Goal: Information Seeking & Learning: Learn about a topic

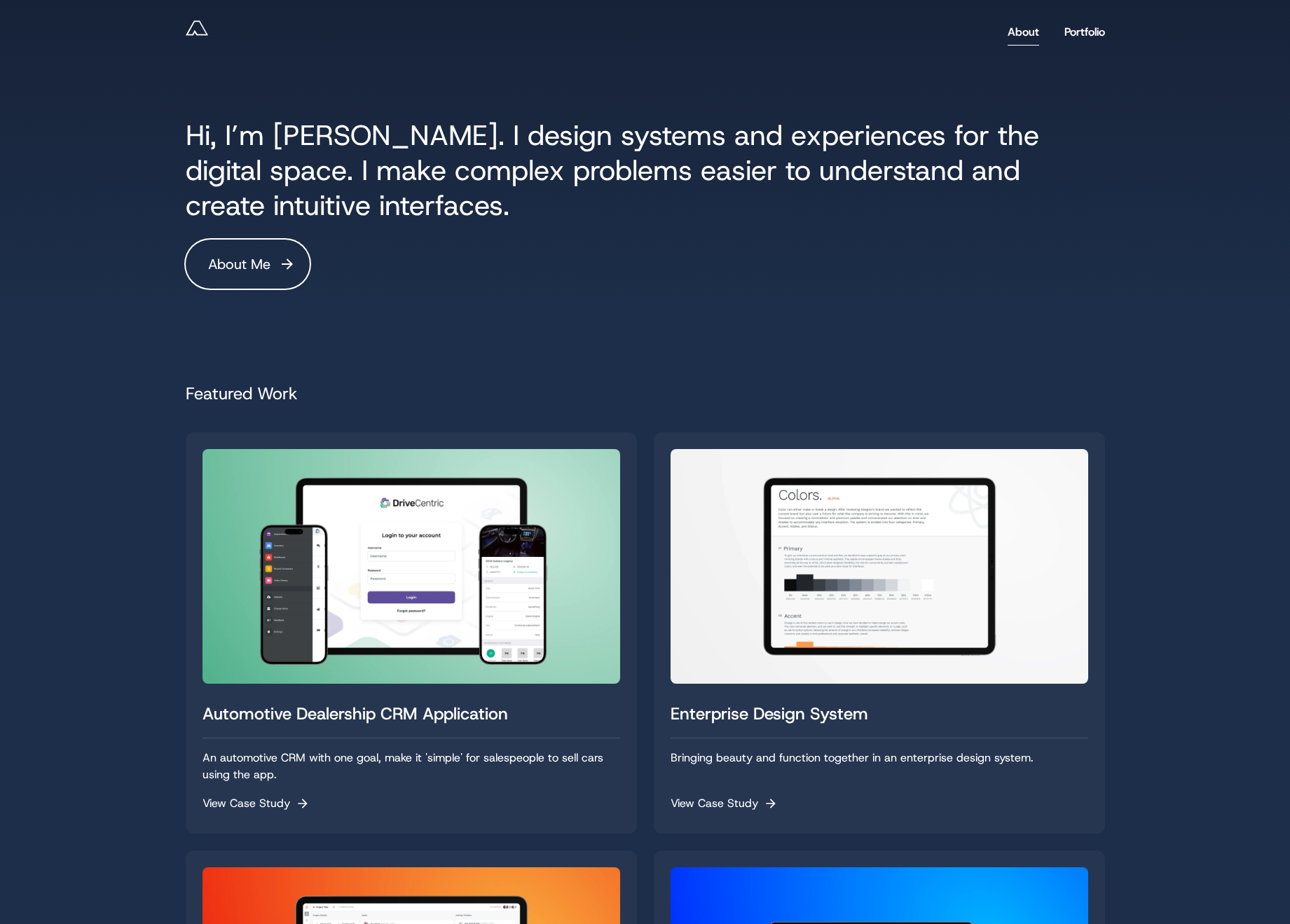
click at [1013, 30] on link "About" at bounding box center [1023, 32] width 32 height 26
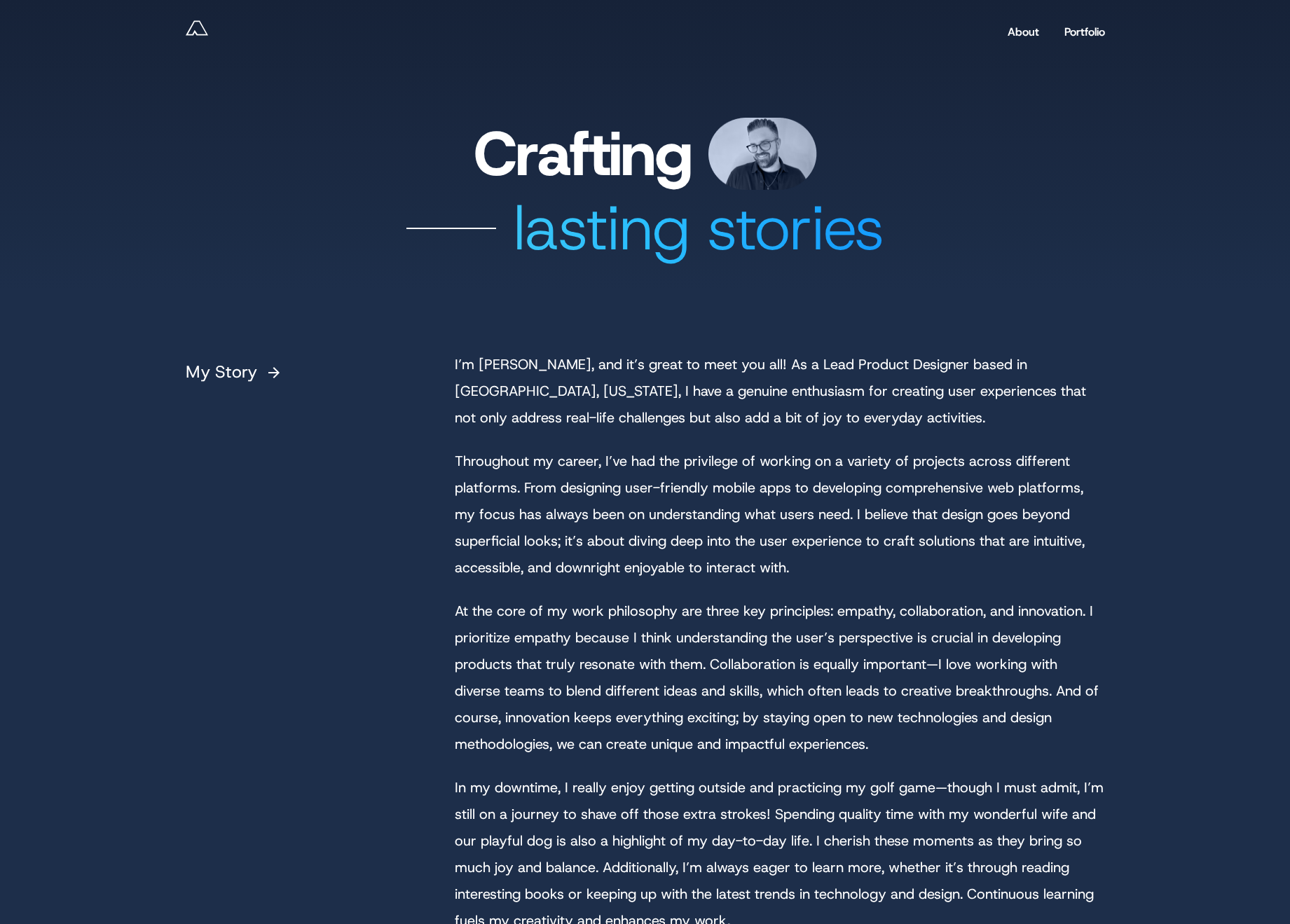
click at [512, 158] on h1 "Crafting" at bounding box center [645, 153] width 919 height 72
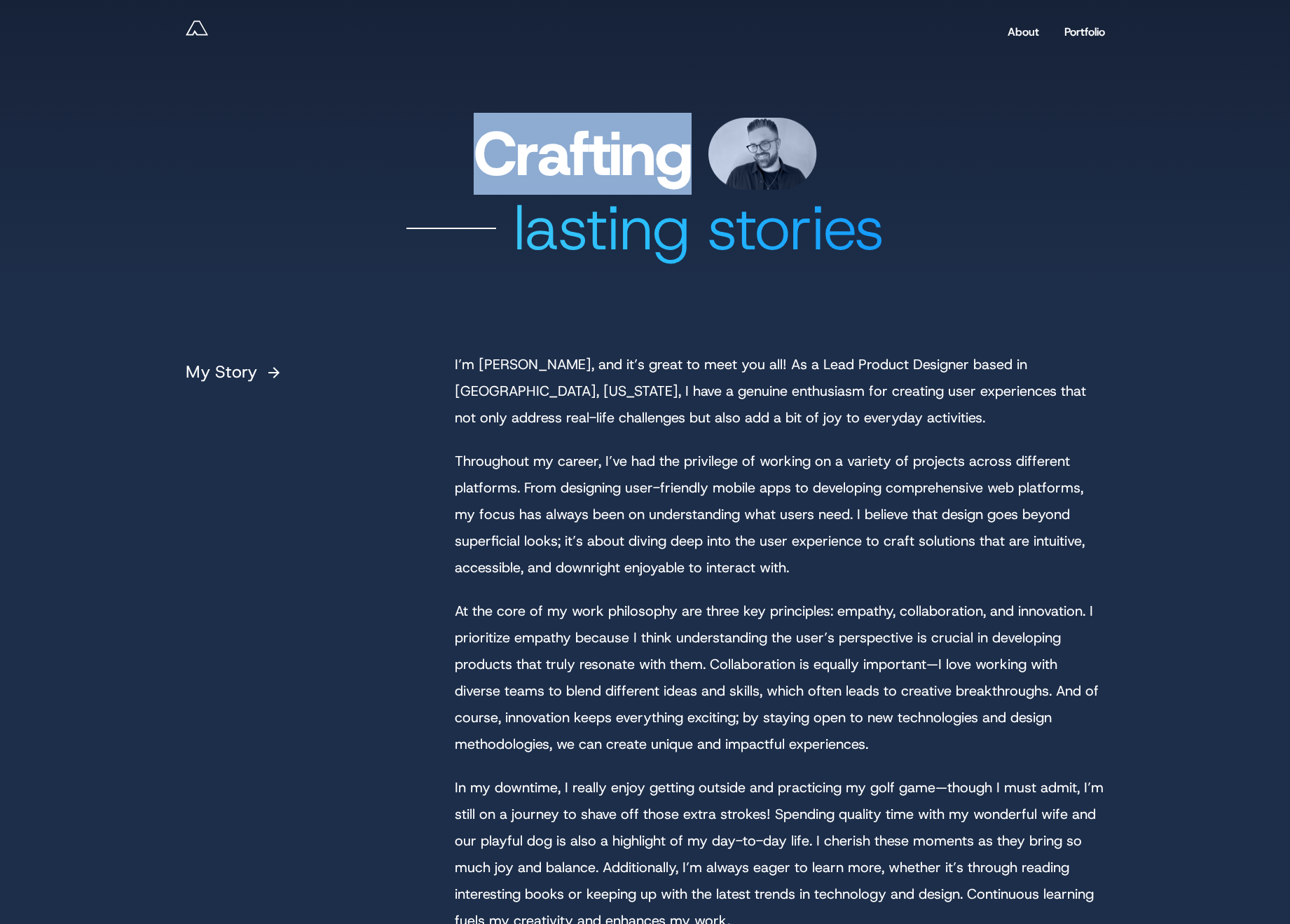
click at [511, 159] on h1 "Crafting" at bounding box center [645, 153] width 919 height 72
copy h1 "Crafting"
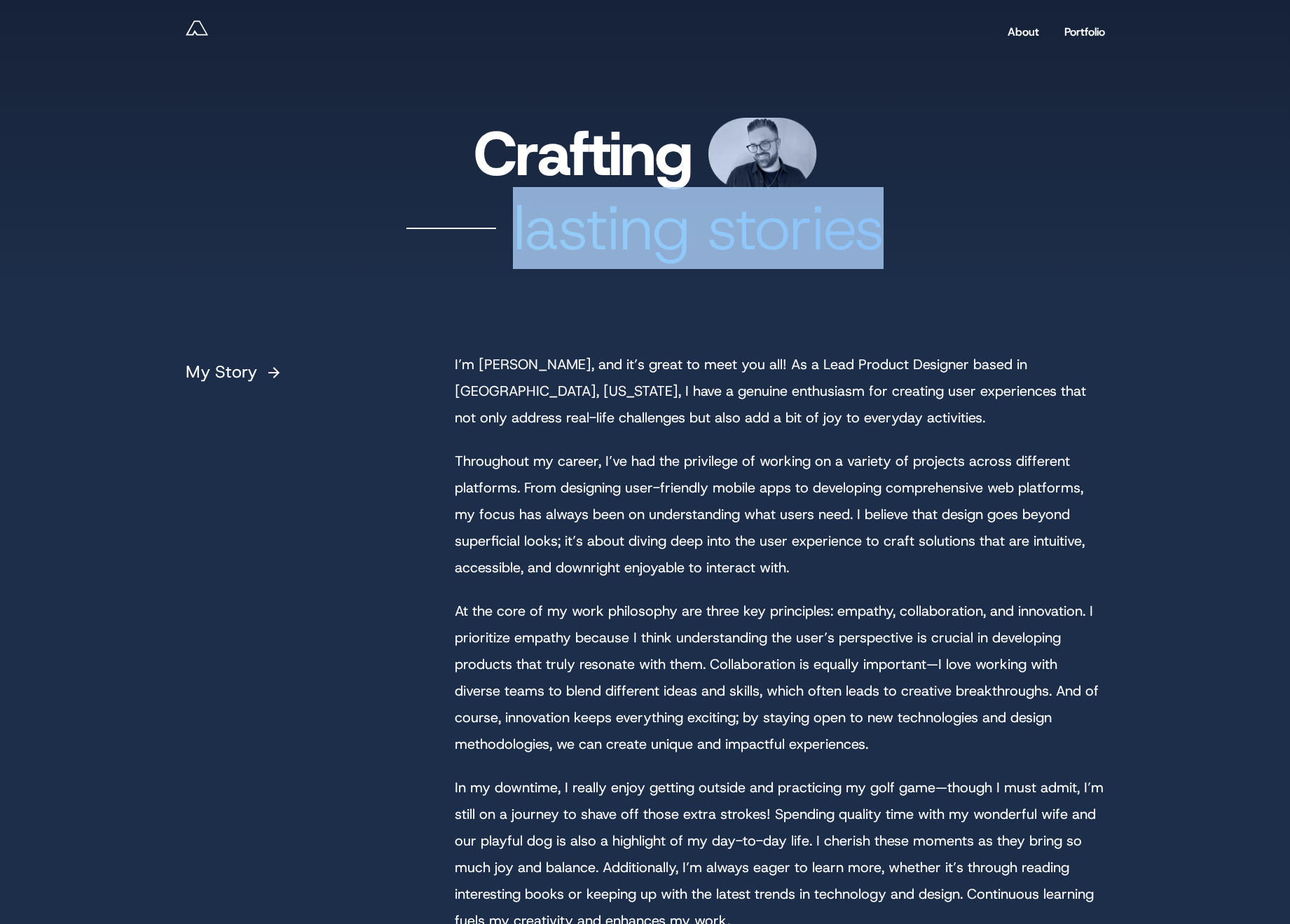
drag, startPoint x: 539, startPoint y: 238, endPoint x: 1085, endPoint y: 219, distance: 546.3
click at [871, 234] on div "lasting stories" at bounding box center [645, 228] width 919 height 77
copy div "lasting stories"
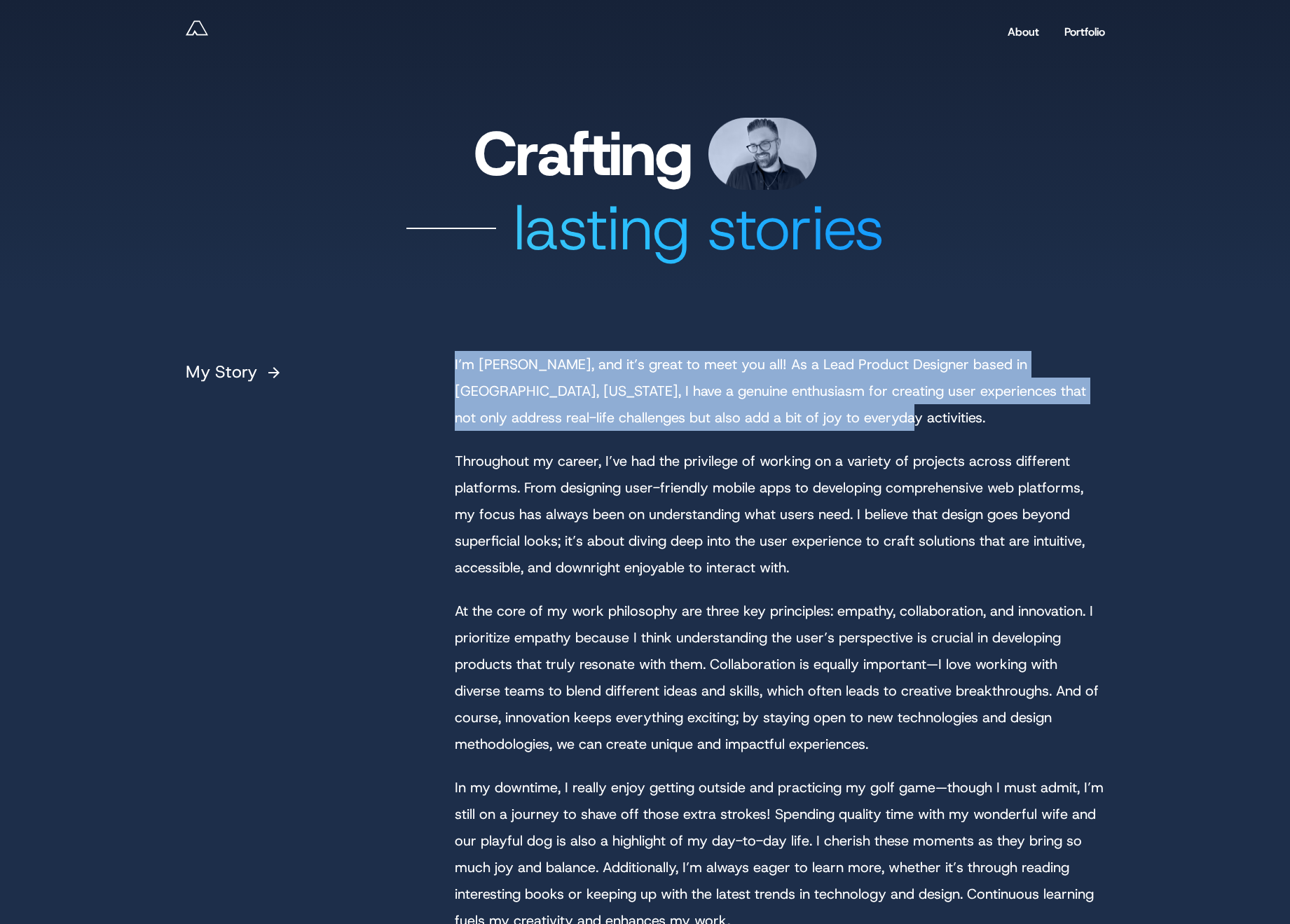
drag, startPoint x: 838, startPoint y: 418, endPoint x: 558, endPoint y: 362, distance: 285.5
click at [450, 369] on div "My Story I’m Andy, and it’s great to meet you all! As a Lead Product Designer b…" at bounding box center [645, 677] width 919 height 652
copy p "I’m Andy, and it’s great to meet you all! As a Lead Product Designer based in C…"
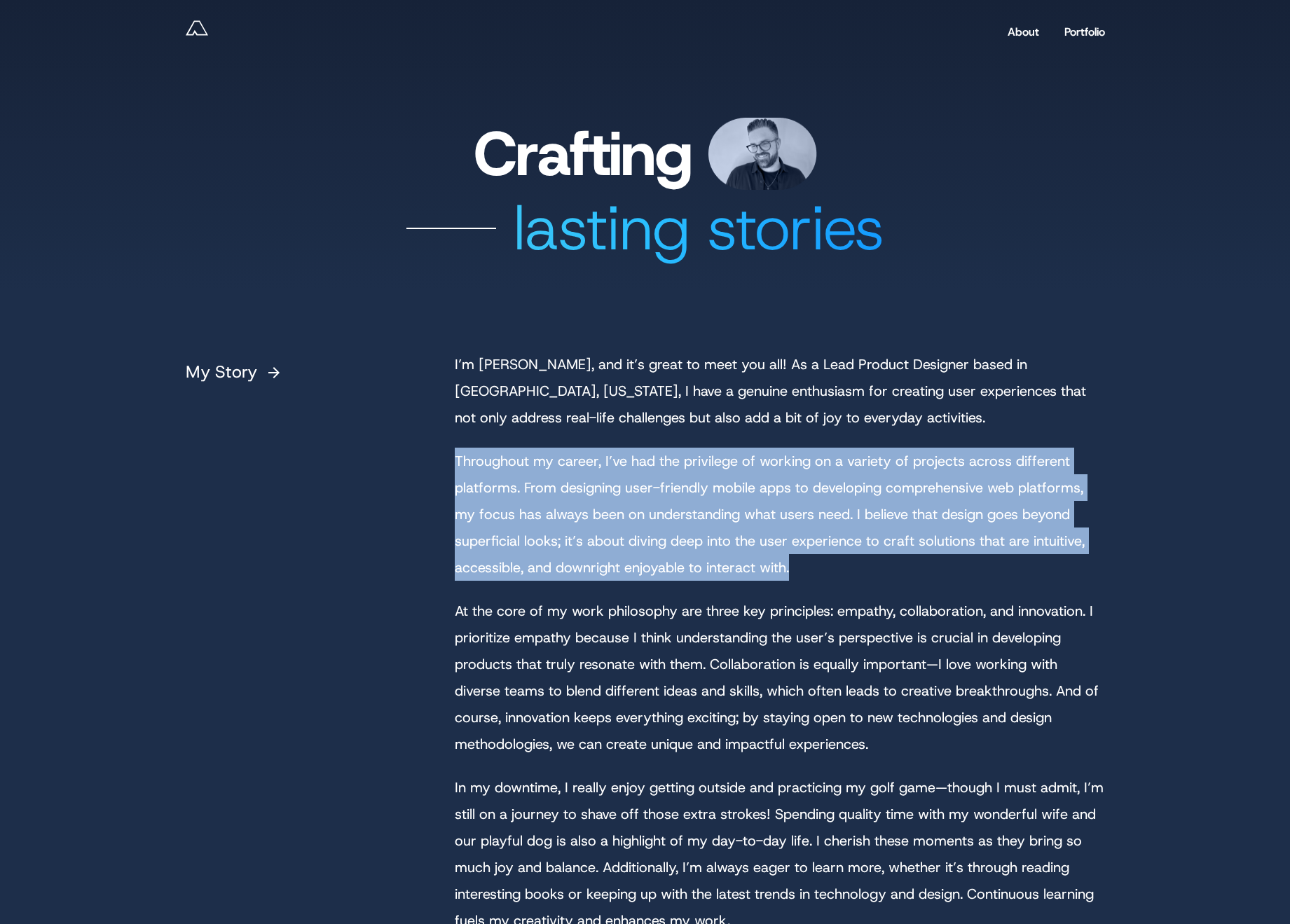
drag, startPoint x: 815, startPoint y: 571, endPoint x: 455, endPoint y: 469, distance: 374.2
click at [452, 469] on div "My Story I’m Andy, and it’s great to meet you all! As a Lead Product Designer b…" at bounding box center [645, 677] width 919 height 652
copy p "Throughout my career, I’ve had the privilege of working on a variety of project…"
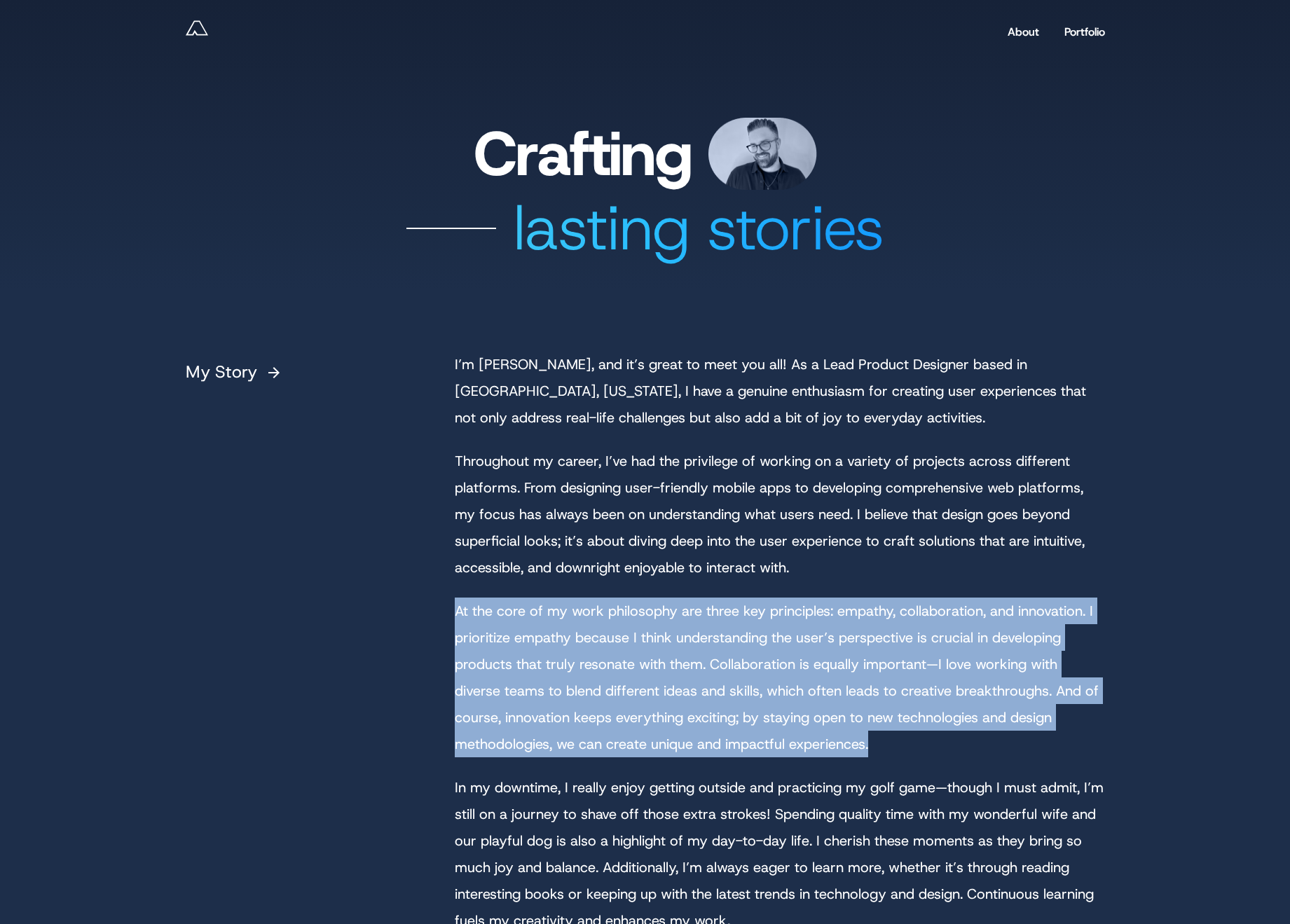
drag, startPoint x: 887, startPoint y: 747, endPoint x: 443, endPoint y: 614, distance: 463.5
click at [443, 614] on div "My Story I’m Andy, and it’s great to meet you all! As a Lead Product Designer b…" at bounding box center [645, 677] width 919 height 652
copy p "At the core of my work philosophy are three key principles: empathy, collaborat…"
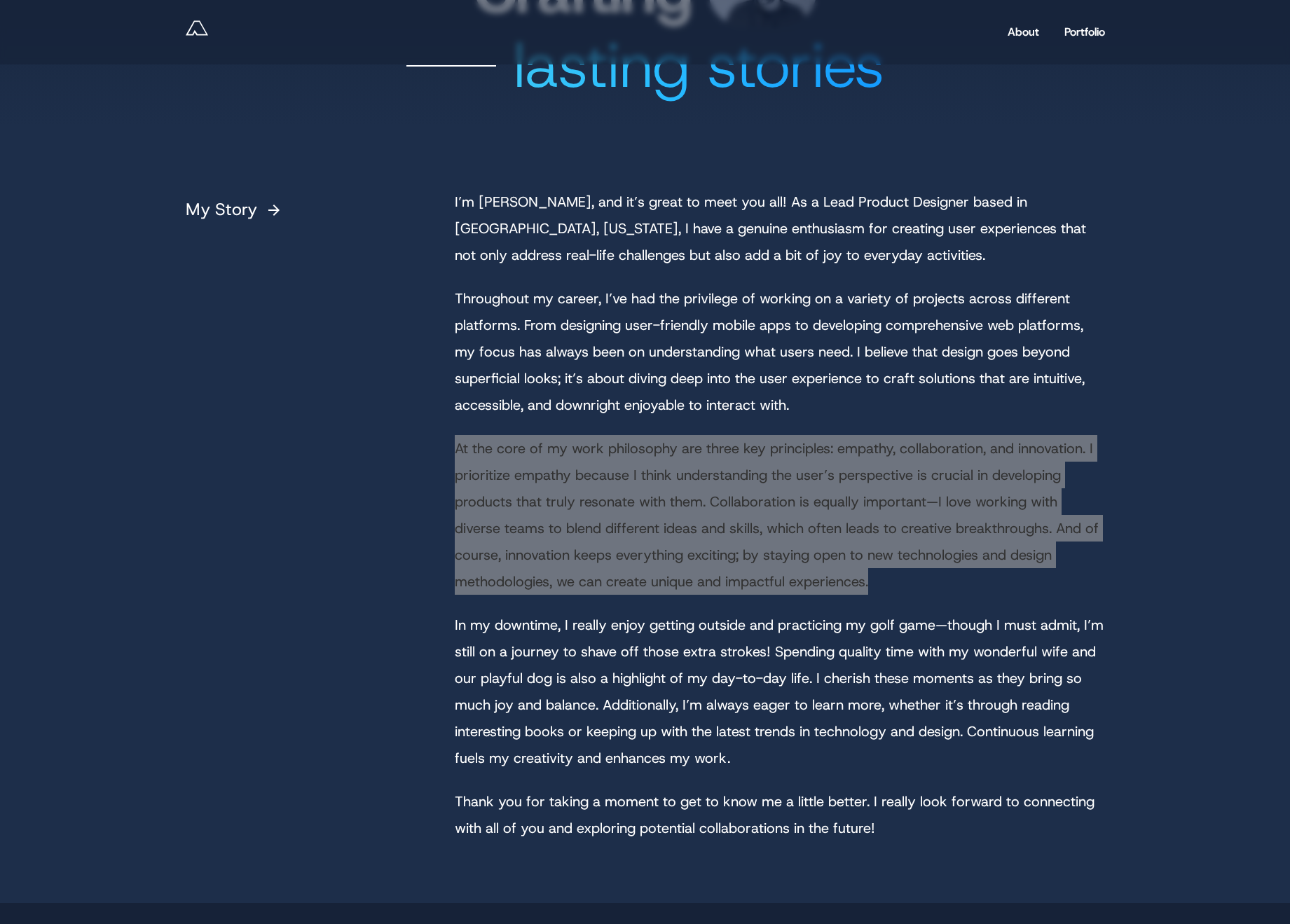
scroll to position [174, 0]
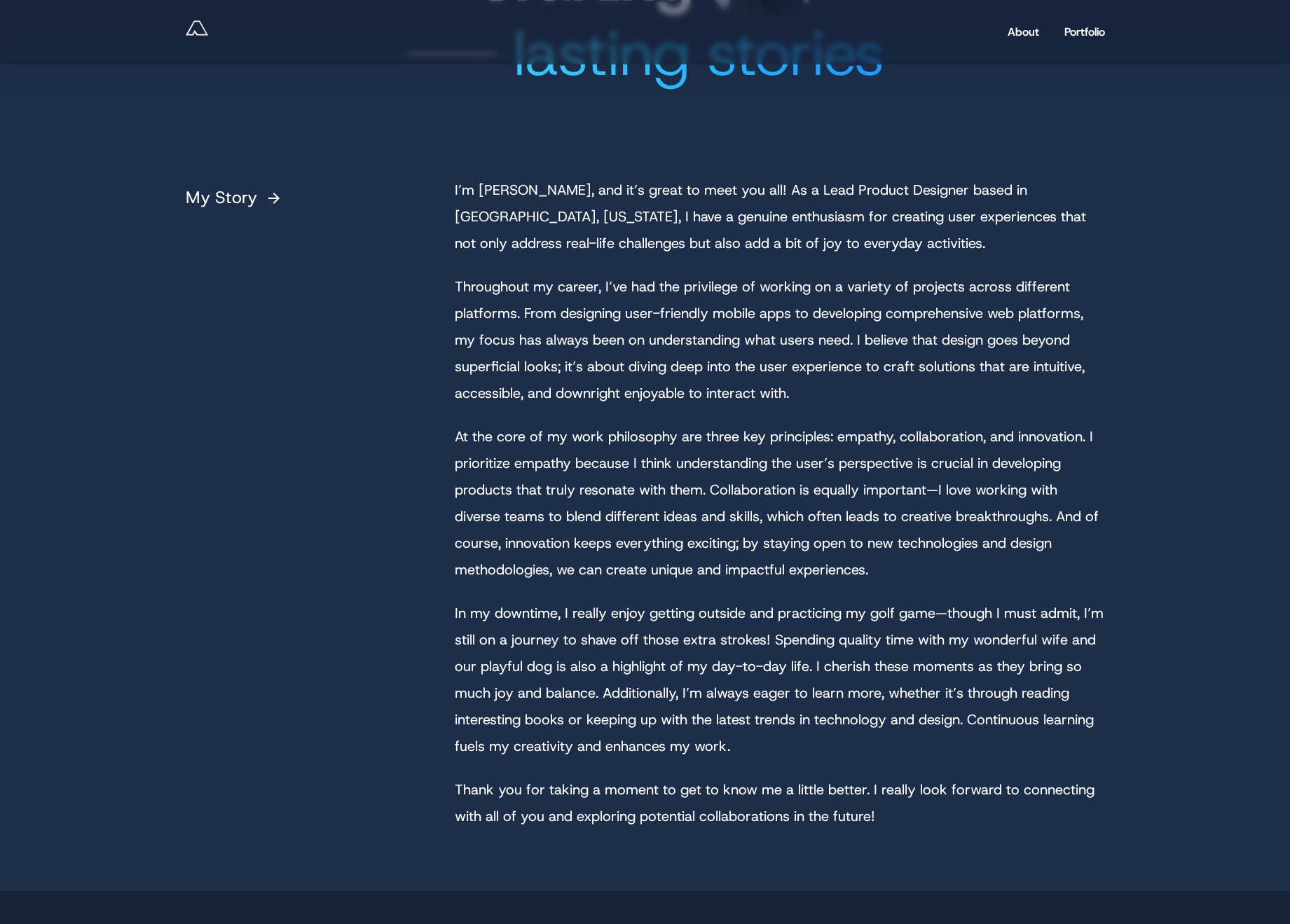
click at [730, 744] on p "In my downtime, I really enjoy getting outside and practicing my golf game—thou…" at bounding box center [780, 679] width 650 height 160
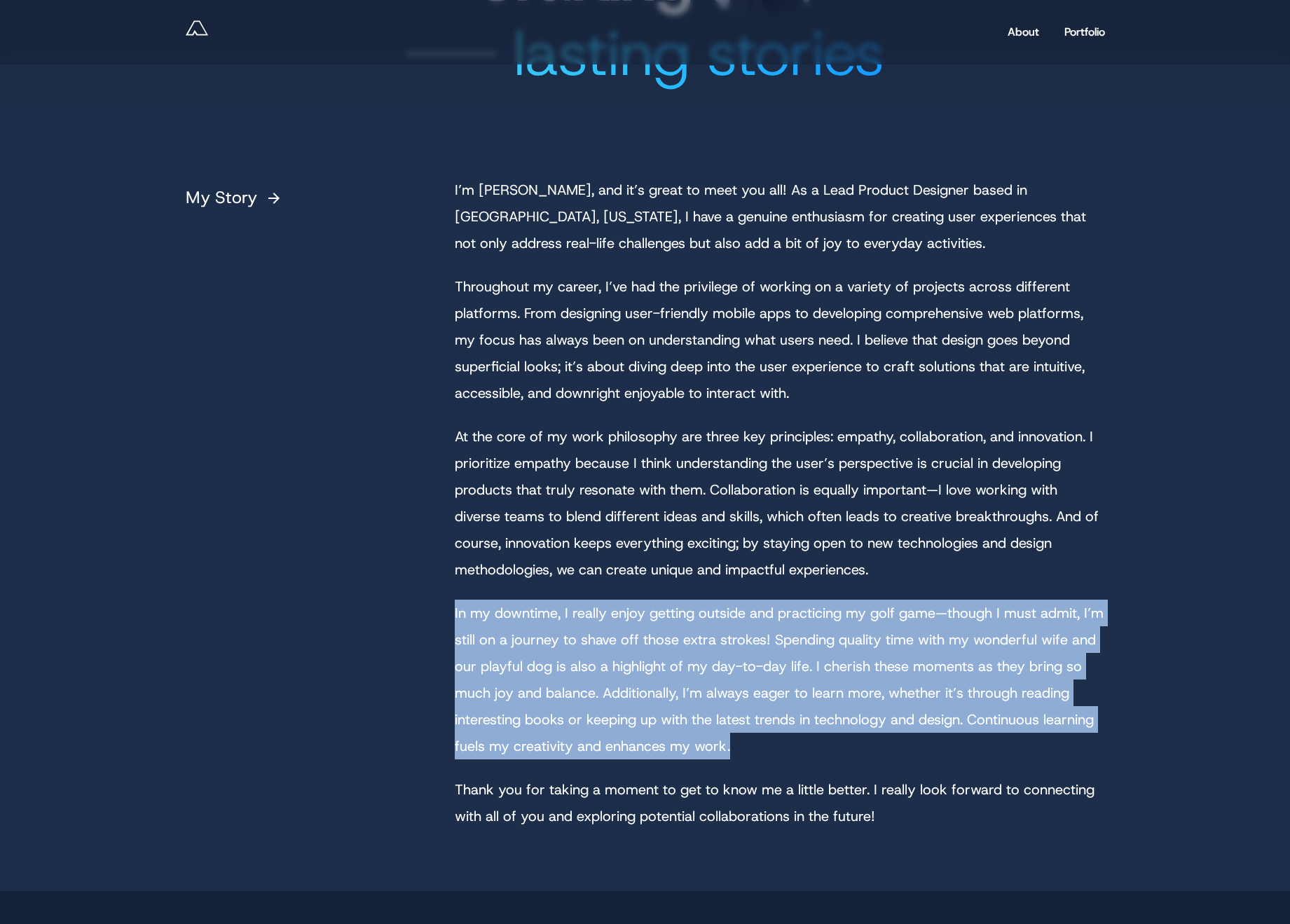
drag, startPoint x: 738, startPoint y: 748, endPoint x: 836, endPoint y: 599, distance: 178.3
click at [447, 611] on div "My Story I’m Andy, and it’s great to meet you all! As a Lead Product Designer b…" at bounding box center [645, 502] width 919 height 652
copy p "In my downtime, I really enjoy getting outside and practicing my golf game—thou…"
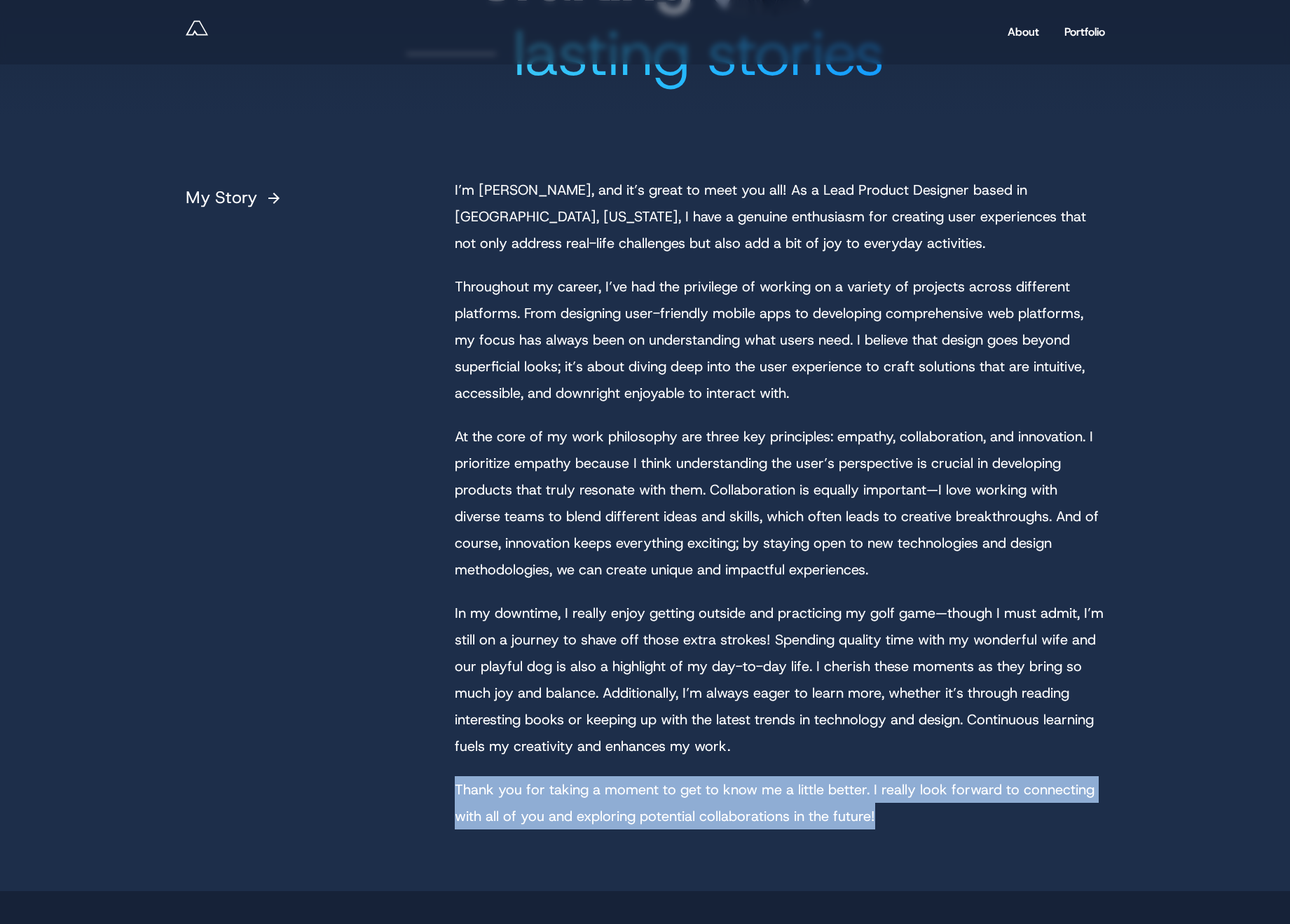
drag, startPoint x: 893, startPoint y: 812, endPoint x: 459, endPoint y: 796, distance: 434.3
click at [458, 796] on p "Thank you for taking a moment to get to know me a little better. I really look …" at bounding box center [780, 802] width 650 height 53
copy p "Thank you for taking a moment to get to know me a little better. I really look …"
